Goal: Task Accomplishment & Management: Manage account settings

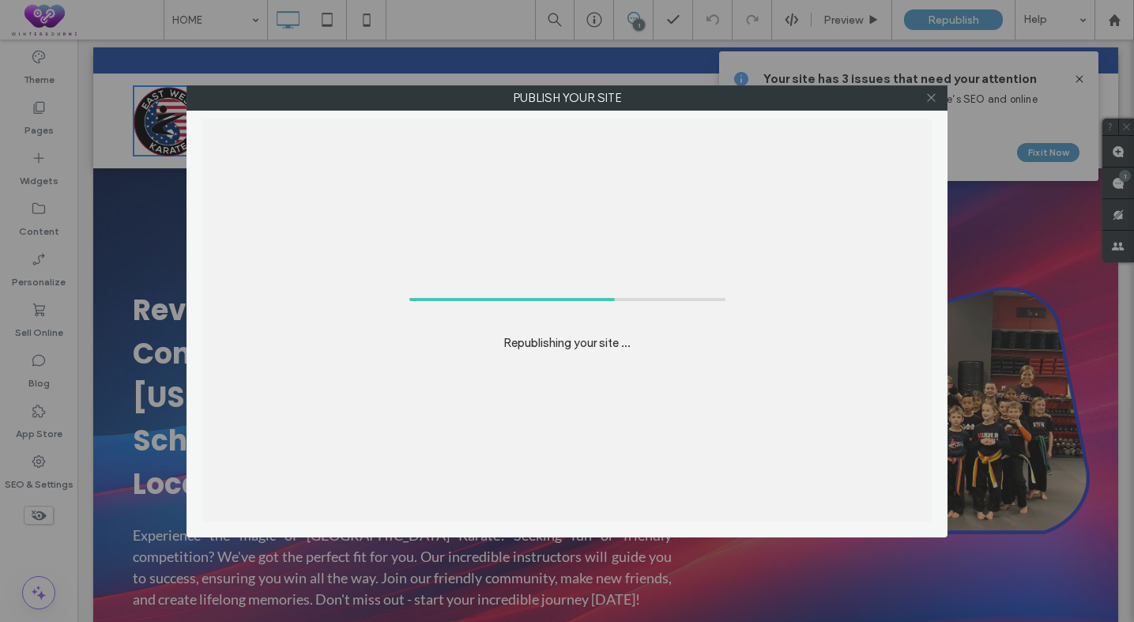
click at [934, 103] on icon at bounding box center [932, 98] width 12 height 12
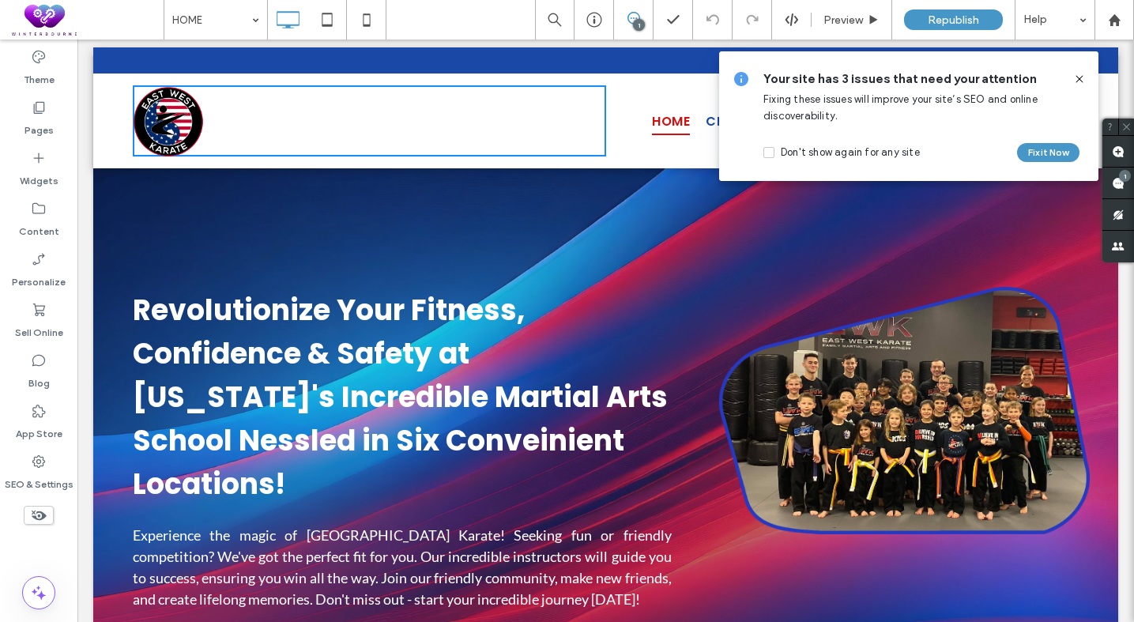
click at [1077, 80] on icon at bounding box center [1080, 79] width 13 height 13
click at [1032, 158] on button "Fix it Now" at bounding box center [1048, 152] width 62 height 19
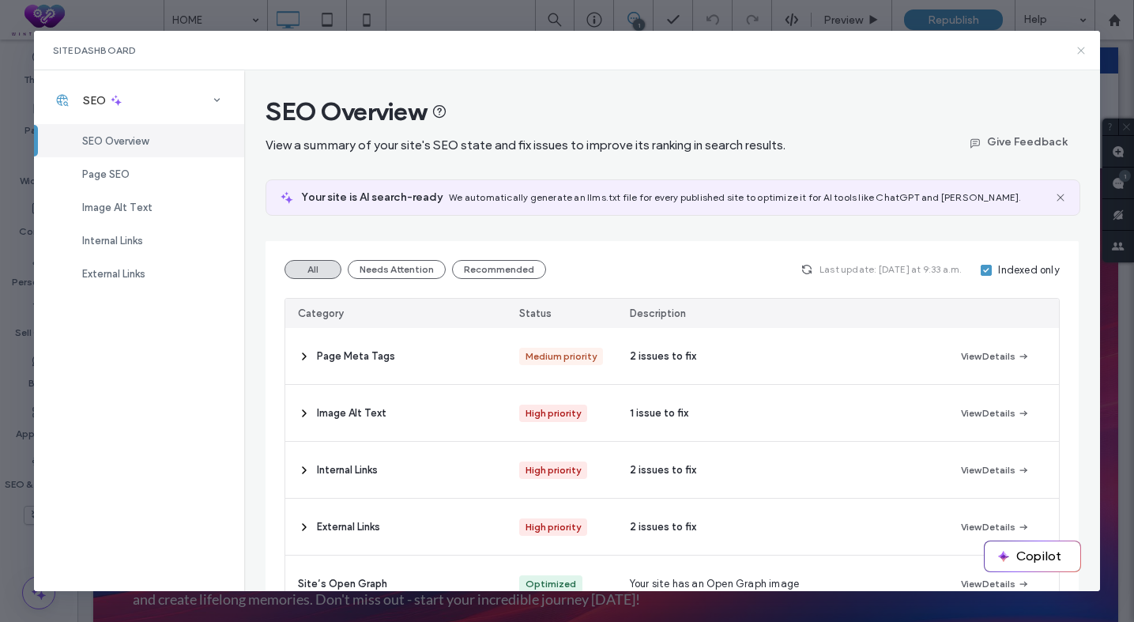
click at [1082, 55] on icon at bounding box center [1081, 50] width 13 height 13
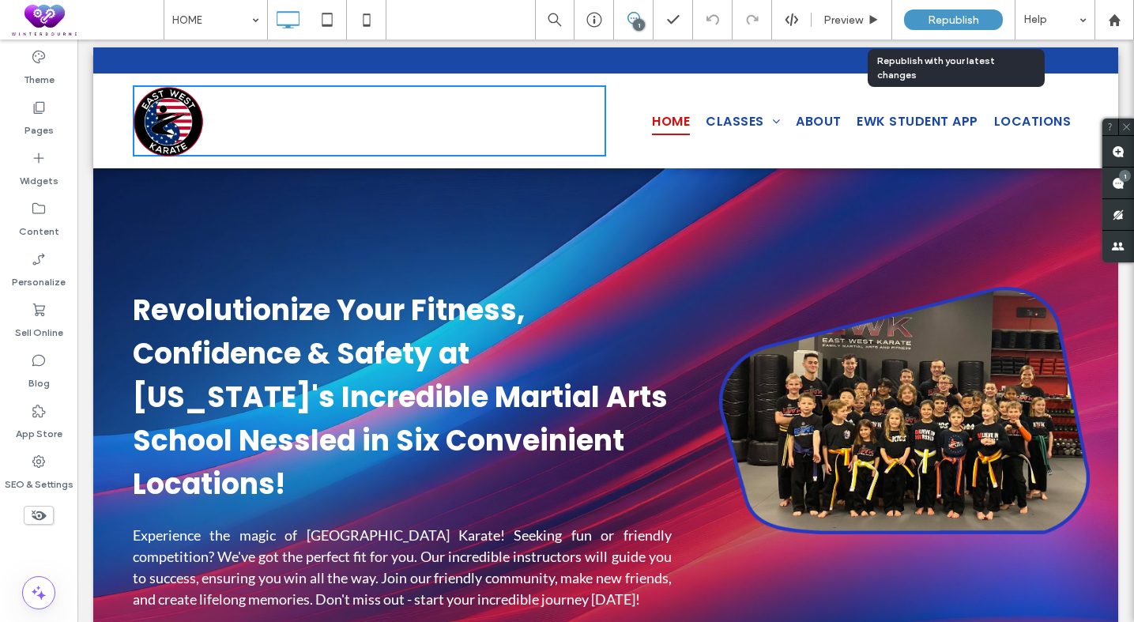
click at [949, 25] on span "Republish" at bounding box center [953, 19] width 51 height 13
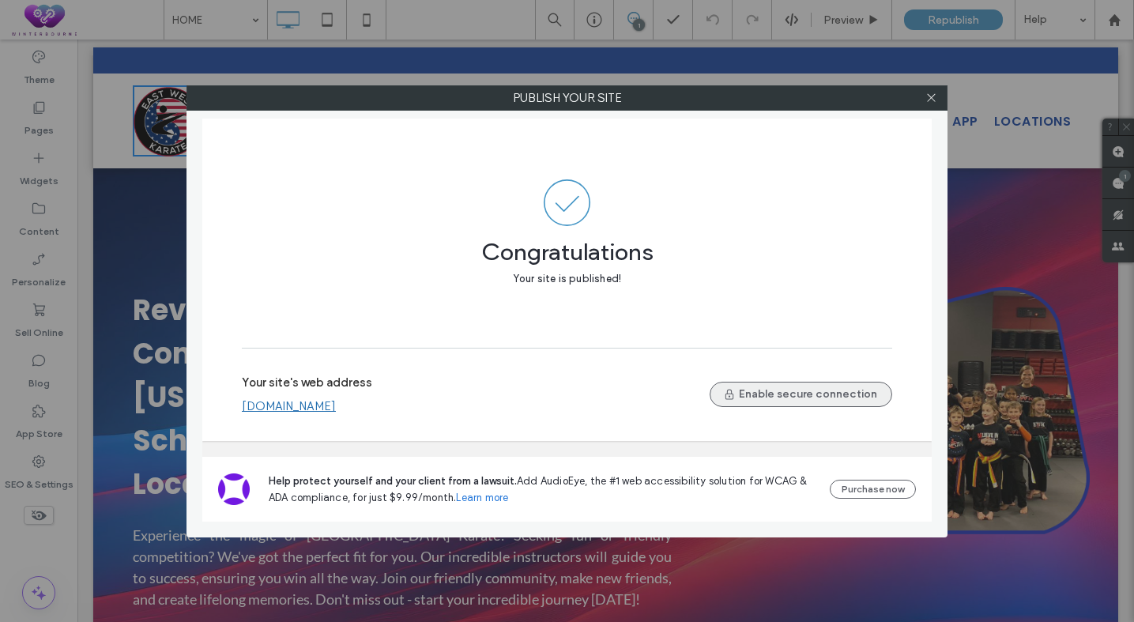
click at [763, 394] on button "Enable secure connection" at bounding box center [801, 394] width 183 height 25
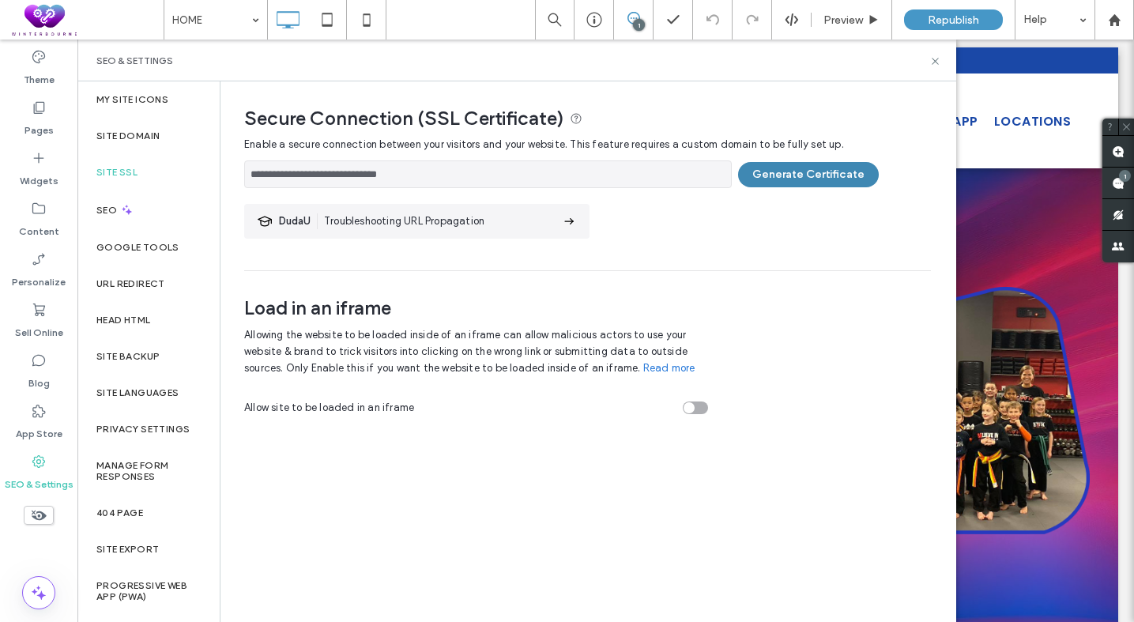
click at [796, 179] on button "Generate Certificate" at bounding box center [808, 174] width 141 height 25
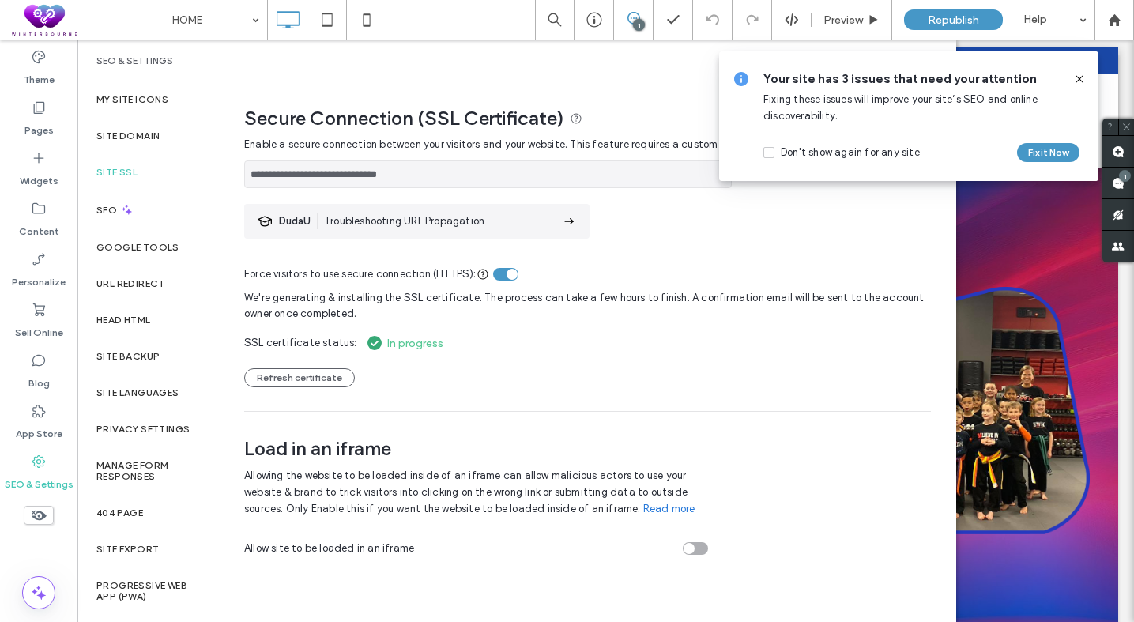
click at [1079, 76] on icon at bounding box center [1080, 79] width 13 height 13
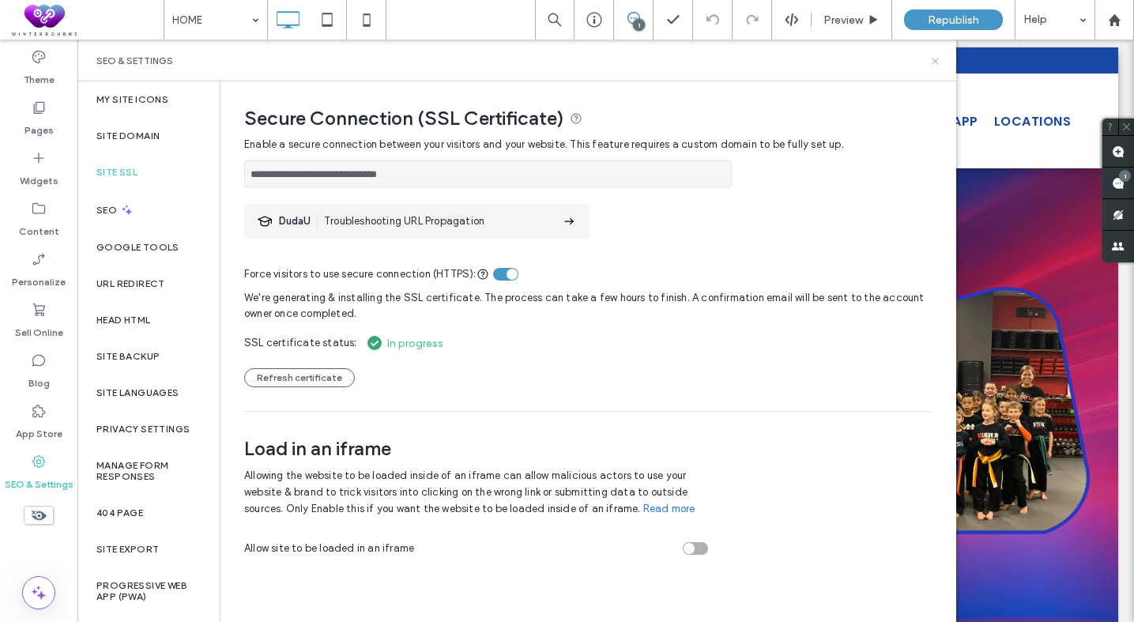
click at [937, 61] on icon at bounding box center [936, 61] width 12 height 12
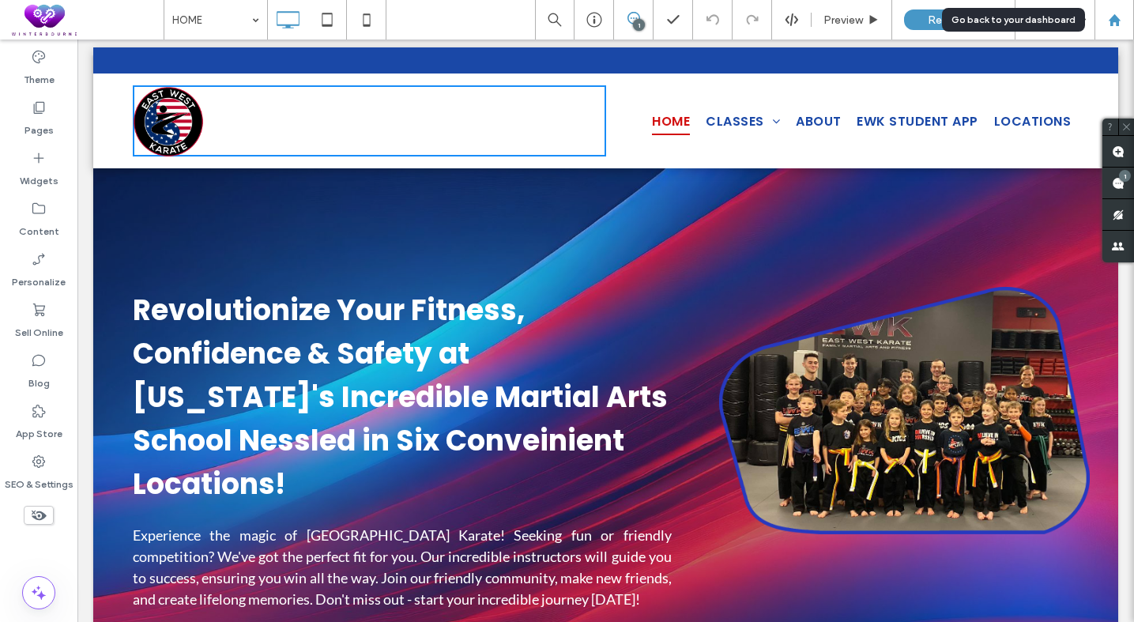
click at [1110, 25] on use at bounding box center [1114, 19] width 12 height 12
